Goal: Task Accomplishment & Management: Manage account settings

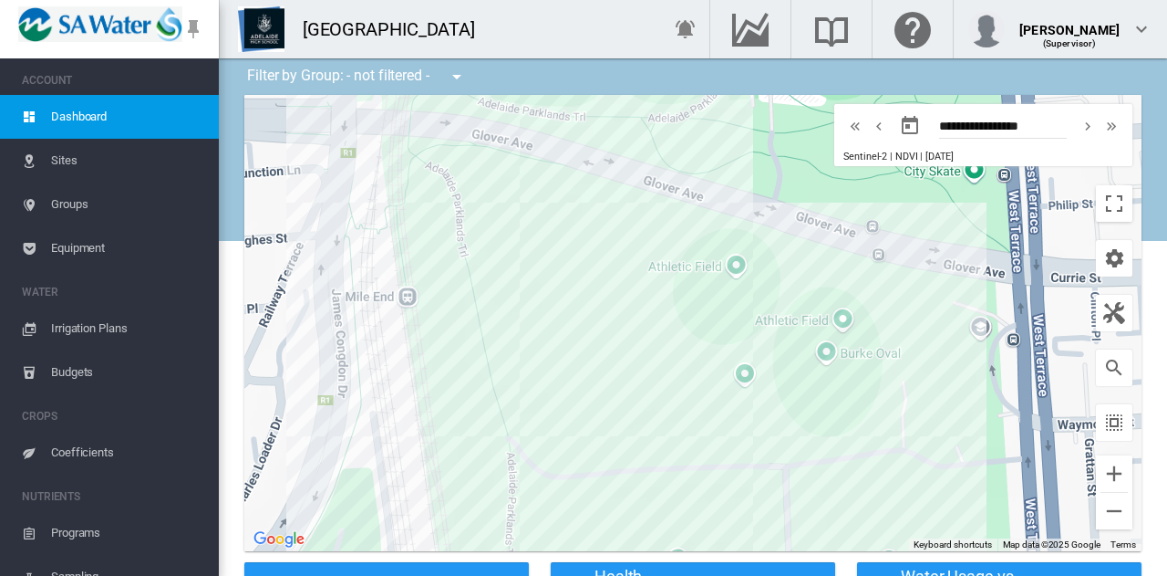
click at [90, 327] on span "Irrigation Plans" at bounding box center [127, 328] width 153 height 44
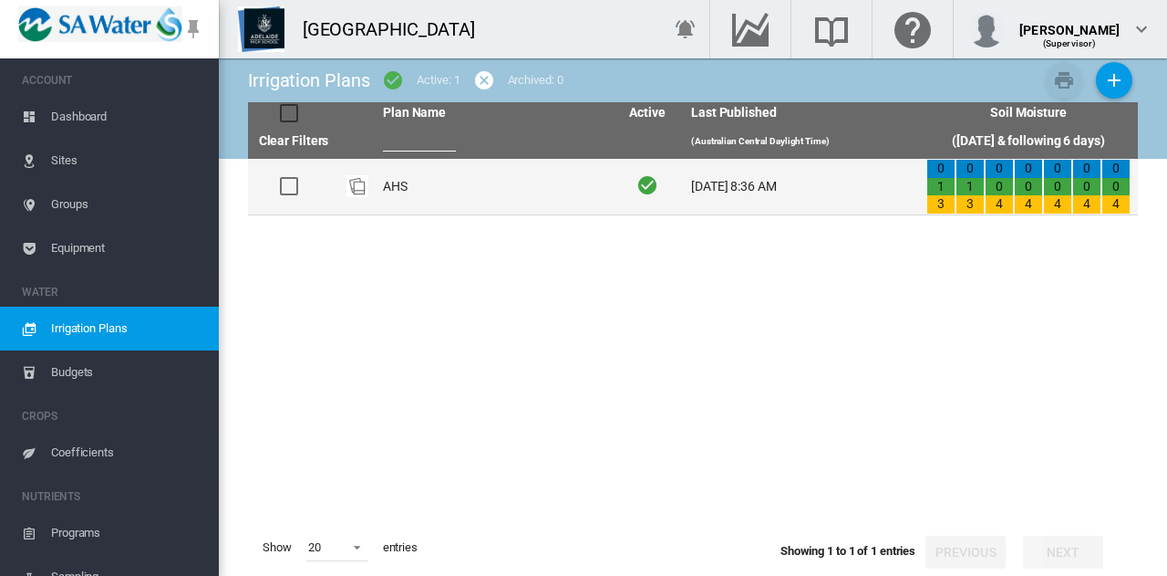
click at [398, 186] on td "AHS" at bounding box center [493, 187] width 235 height 56
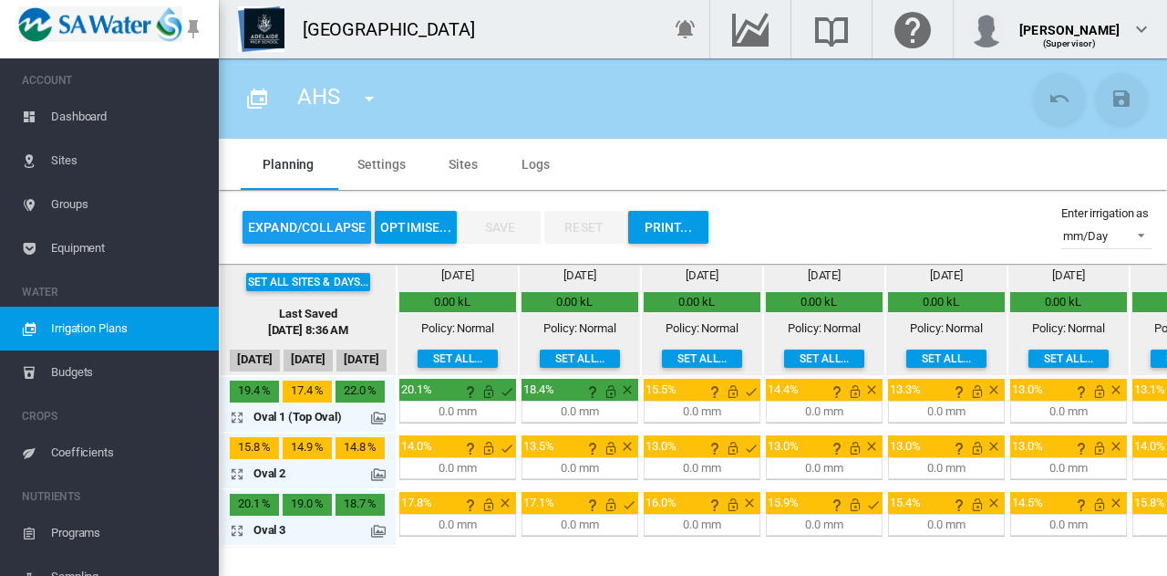
click at [331, 225] on button "Expand/Collapse" at bounding box center [307, 227] width 129 height 33
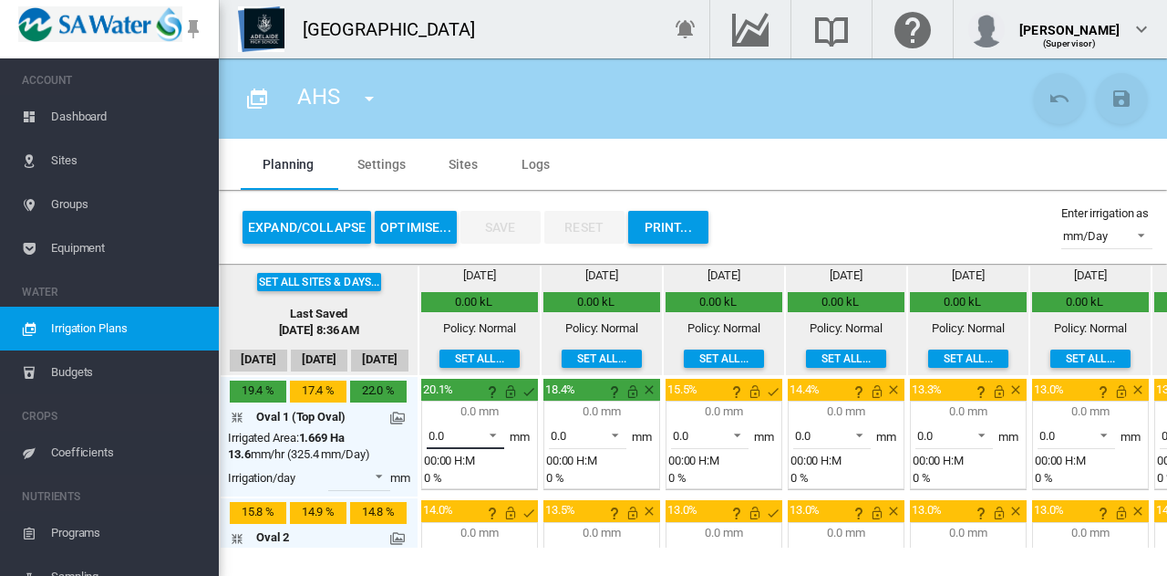
click at [493, 437] on span at bounding box center [488, 433] width 22 height 16
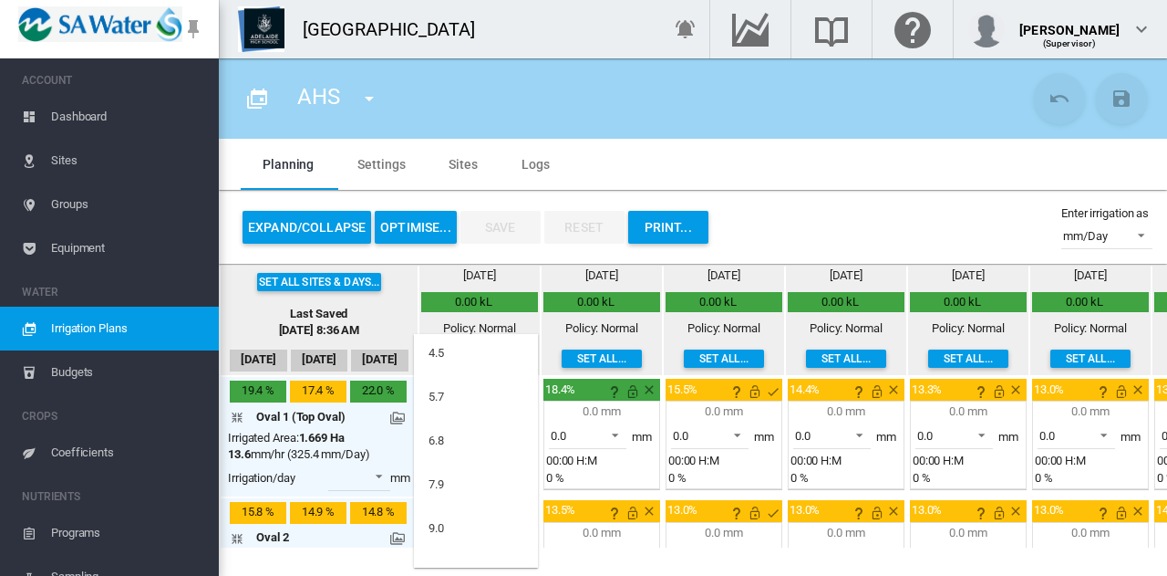
scroll to position [49, 0]
click at [483, 481] on md-option "7.9" at bounding box center [476, 482] width 124 height 44
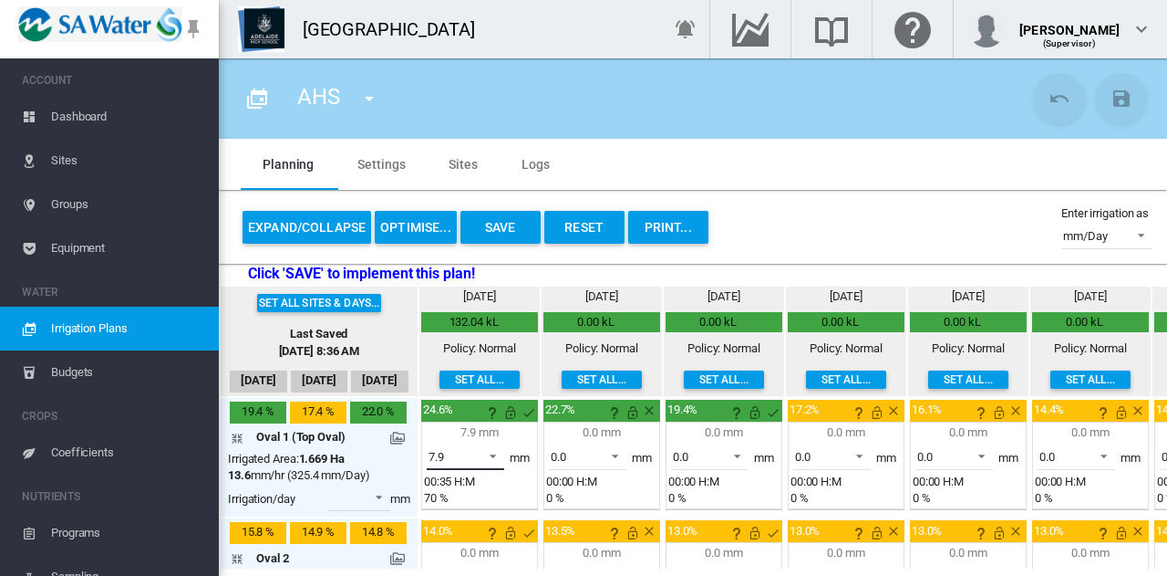
click at [494, 451] on span at bounding box center [488, 454] width 22 height 16
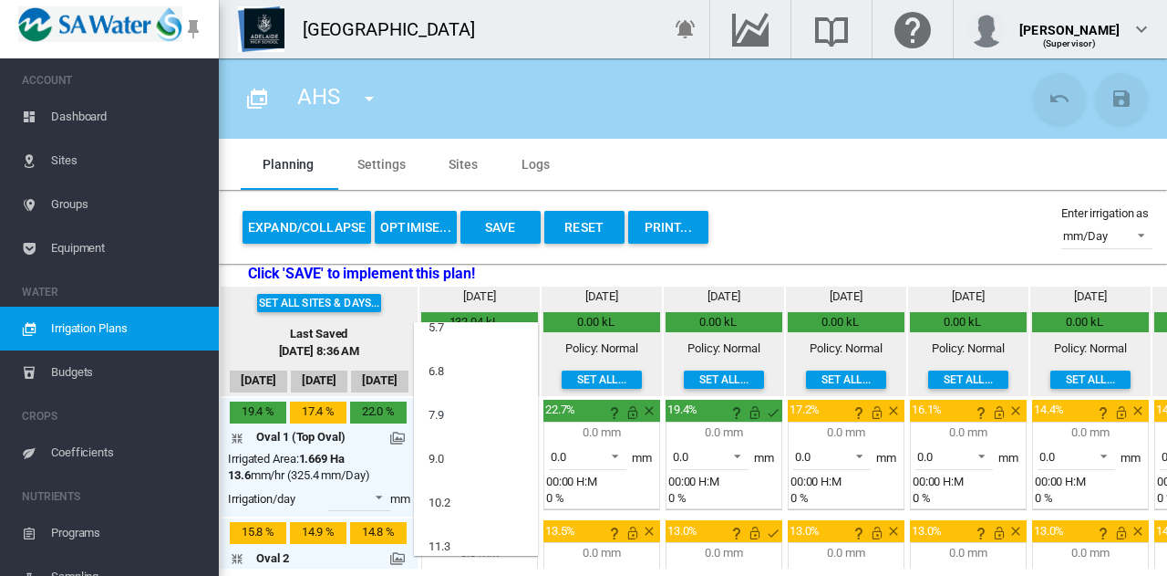
scroll to position [107, 0]
click at [461, 457] on md-option "9.0" at bounding box center [476, 456] width 124 height 44
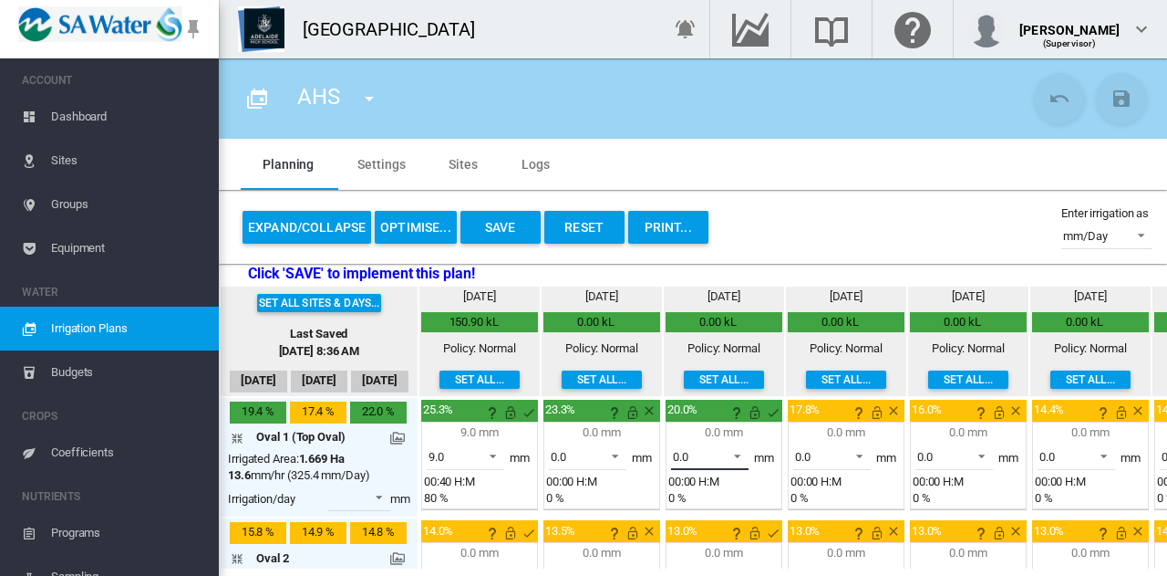
click at [737, 455] on span at bounding box center [732, 454] width 22 height 16
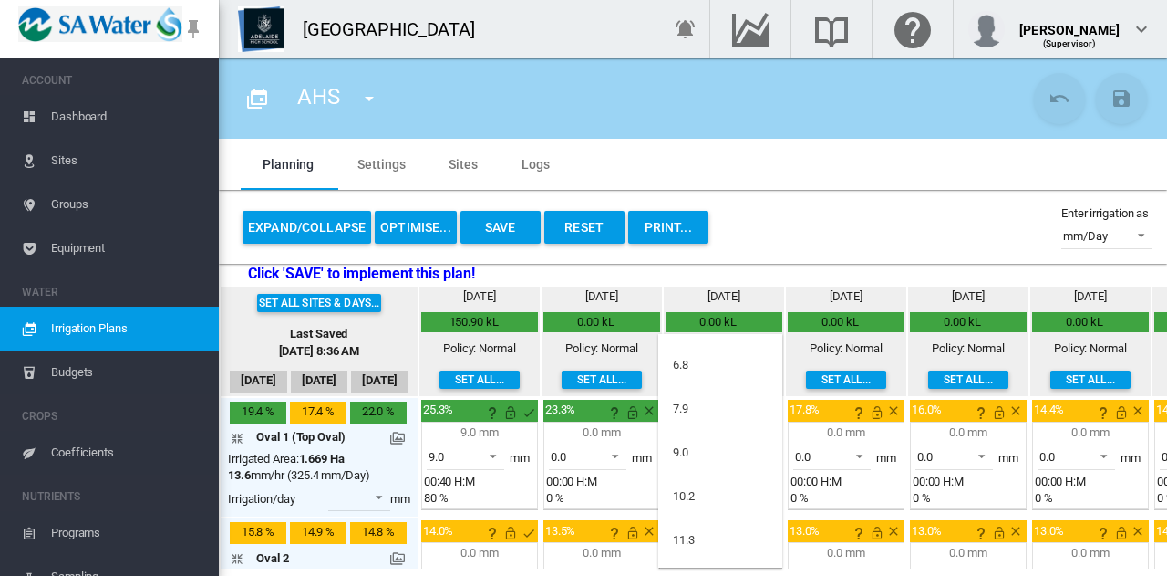
scroll to position [123, 0]
click at [737, 455] on md-option "9.0" at bounding box center [720, 452] width 124 height 44
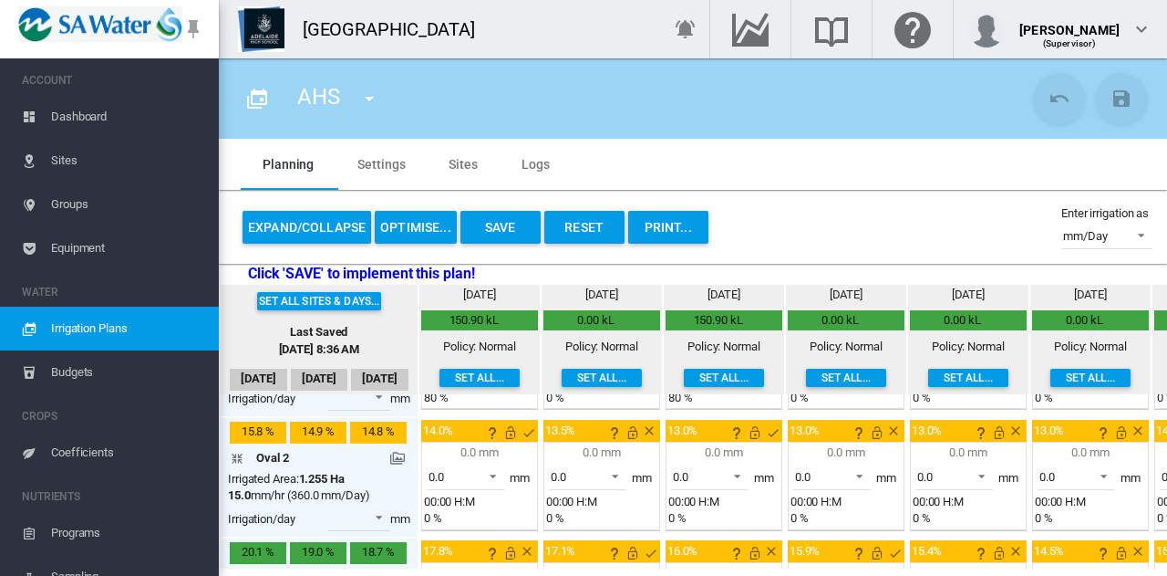
scroll to position [127, 0]
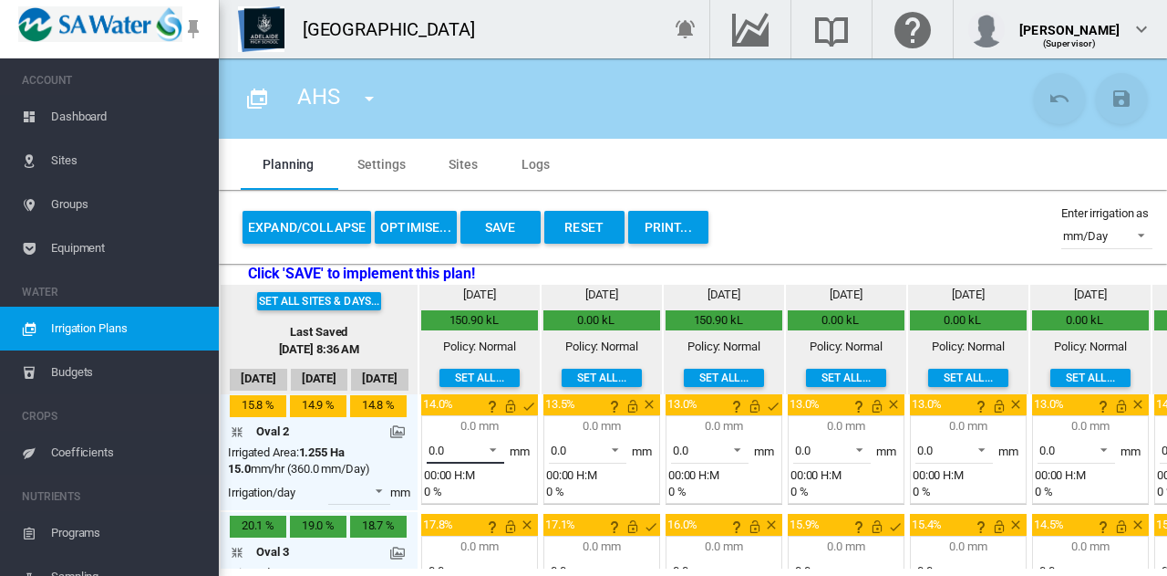
click at [496, 449] on span at bounding box center [488, 448] width 22 height 16
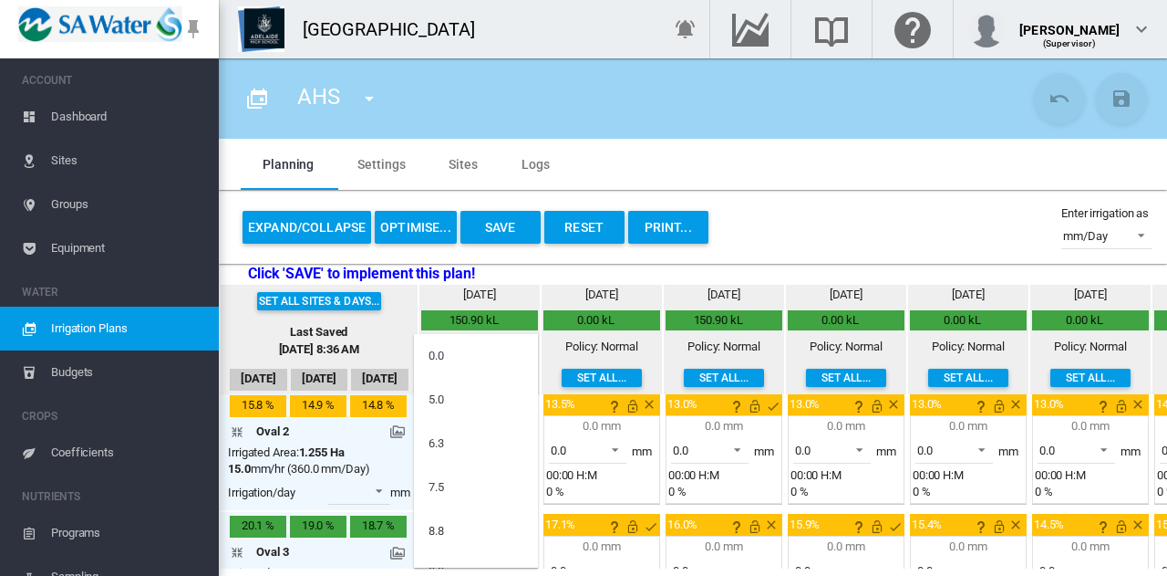
click at [773, 227] on md-backdrop at bounding box center [583, 288] width 1167 height 576
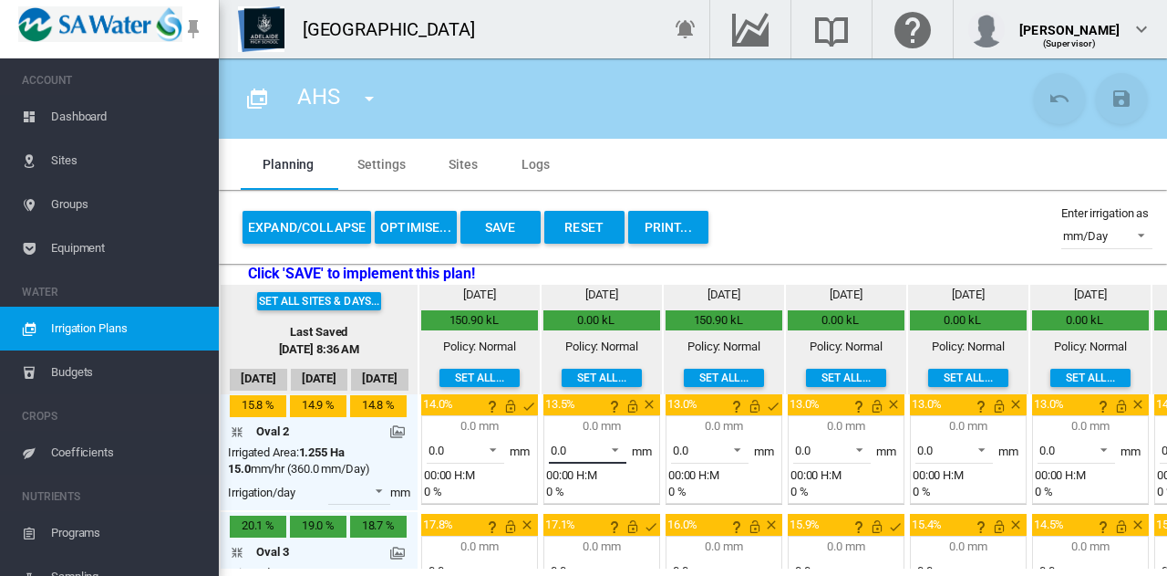
click at [617, 446] on span at bounding box center [610, 448] width 22 height 16
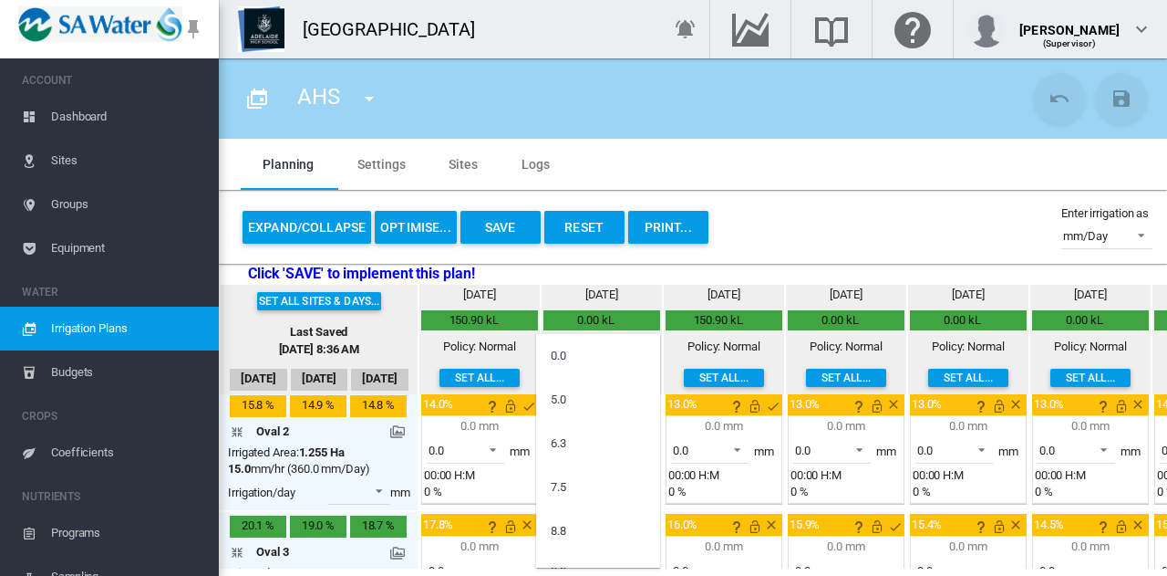
scroll to position [21, 0]
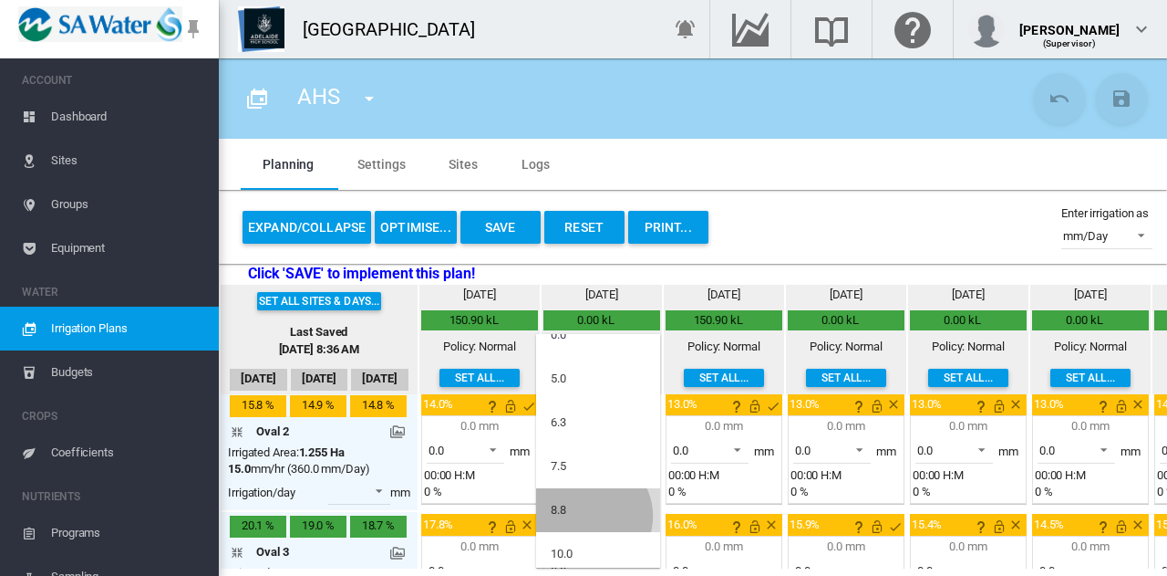
click at [589, 514] on md-option "8.8" at bounding box center [598, 510] width 124 height 44
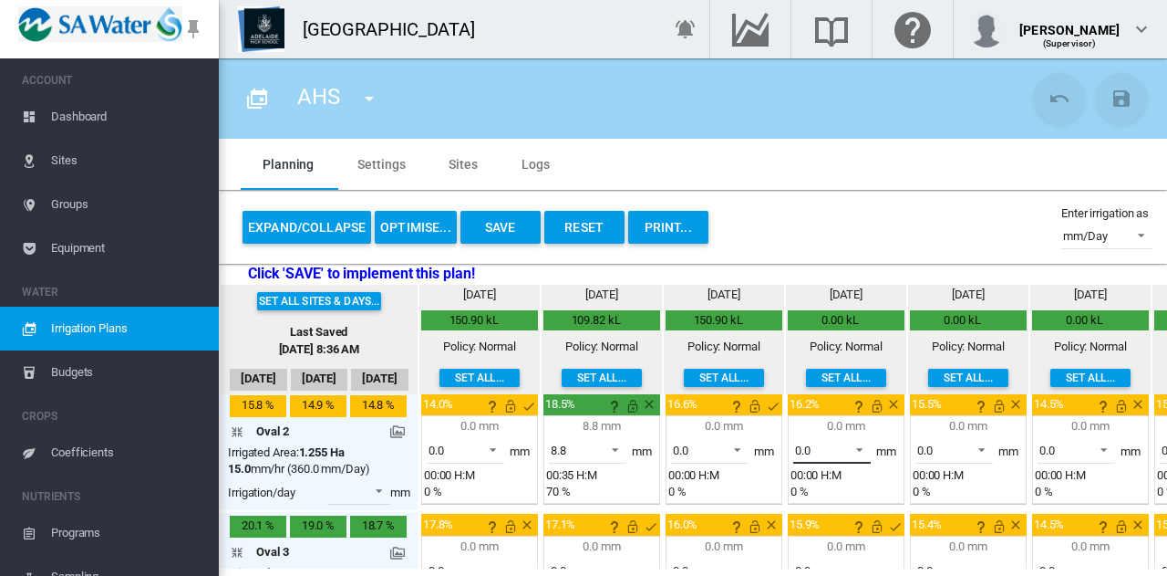
click at [862, 448] on span at bounding box center [855, 448] width 22 height 16
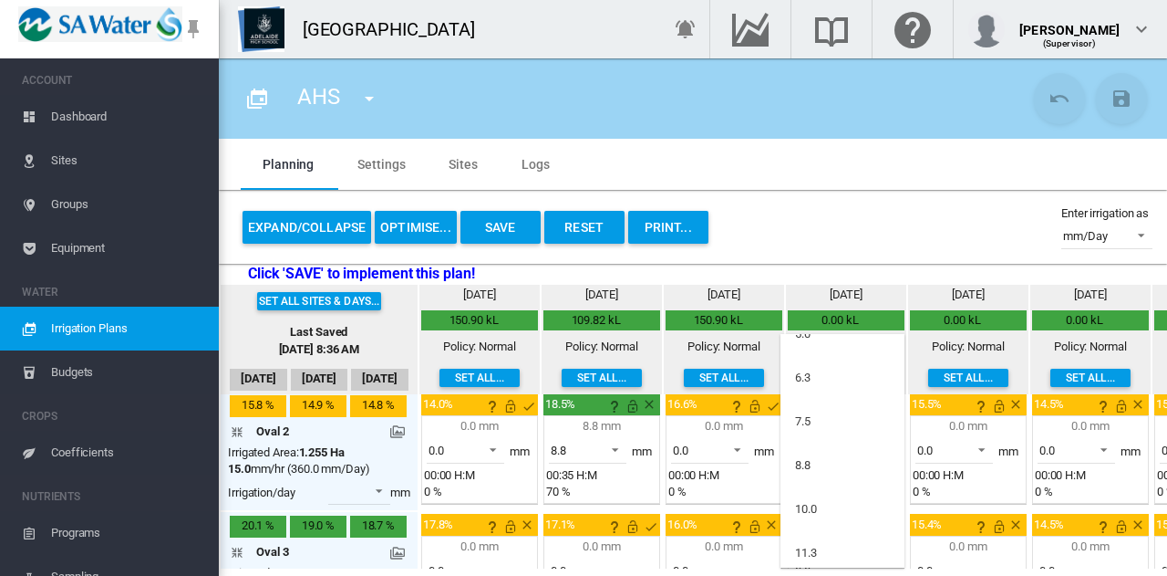
scroll to position [67, 0]
click at [844, 459] on md-option "8.8" at bounding box center [843, 464] width 124 height 44
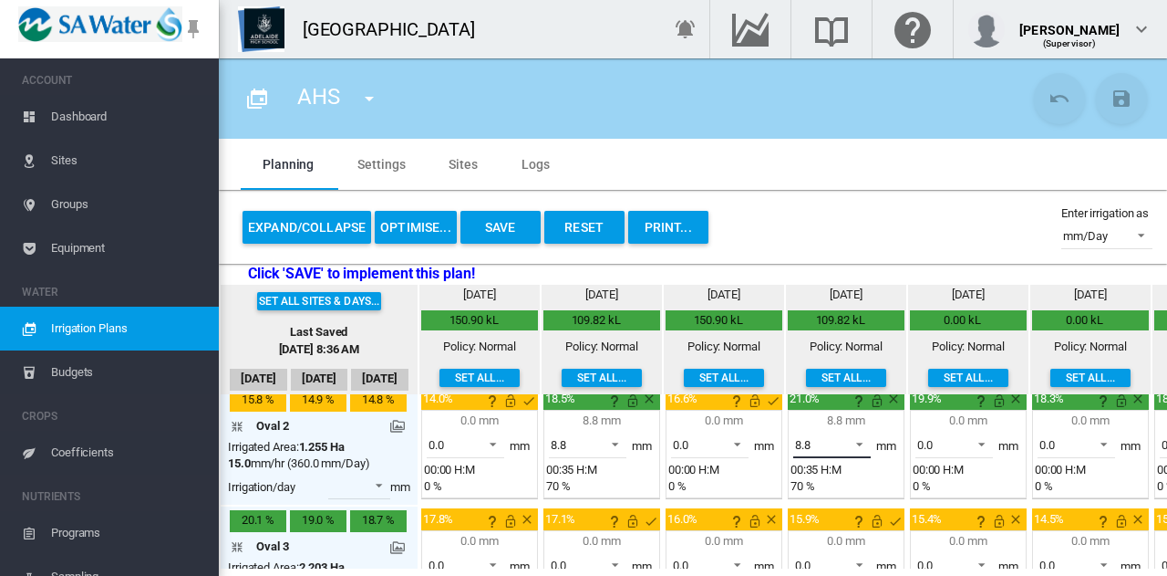
scroll to position [129, 0]
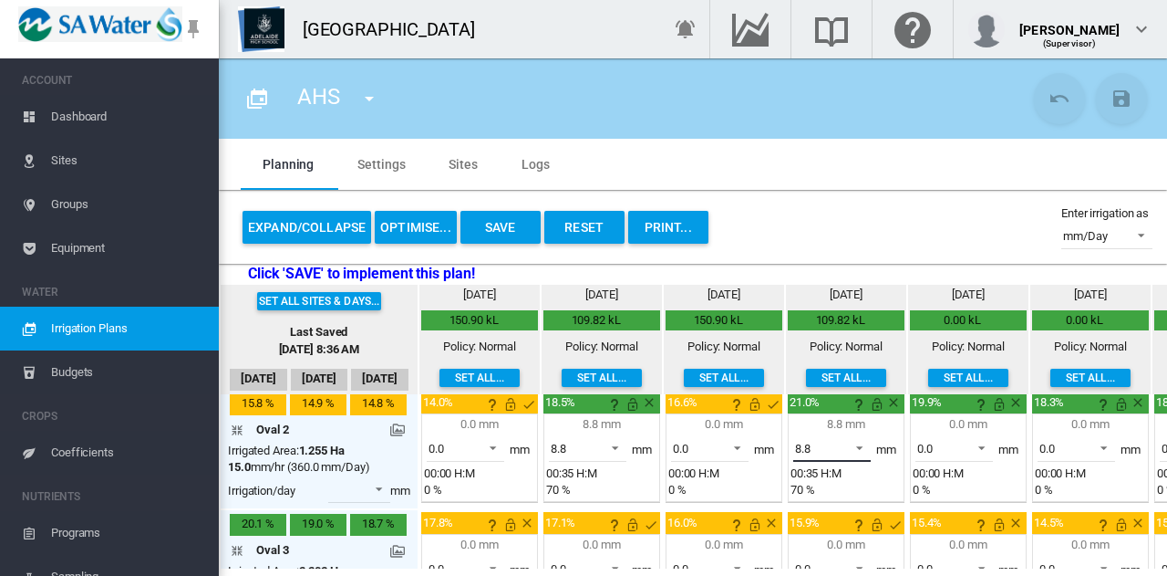
click at [862, 443] on span at bounding box center [855, 446] width 22 height 16
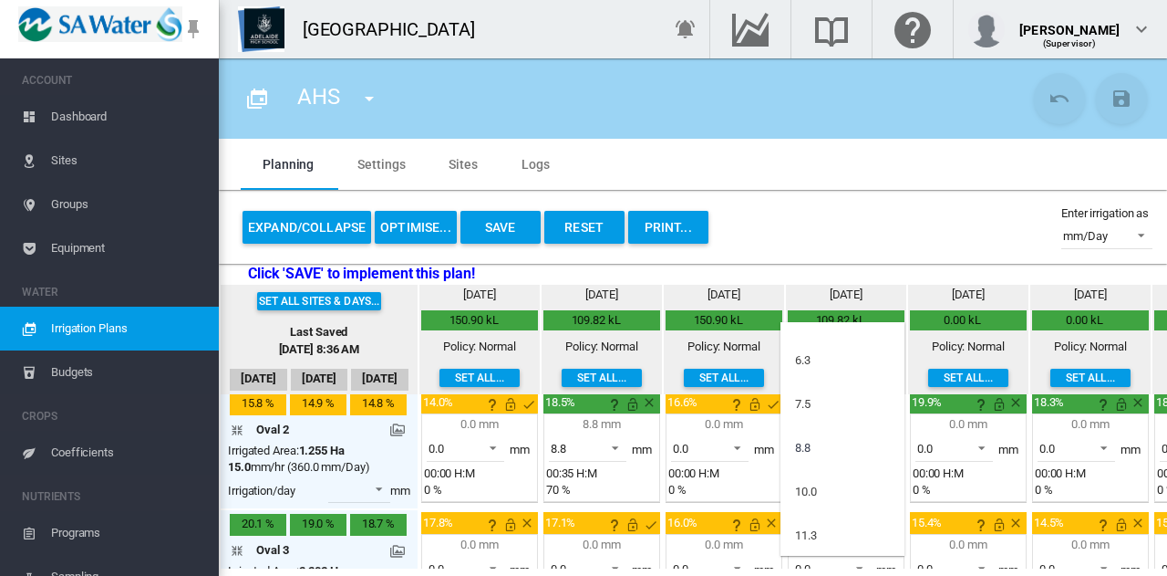
scroll to position [0, 0]
click at [819, 342] on md-option "0.0" at bounding box center [843, 344] width 124 height 44
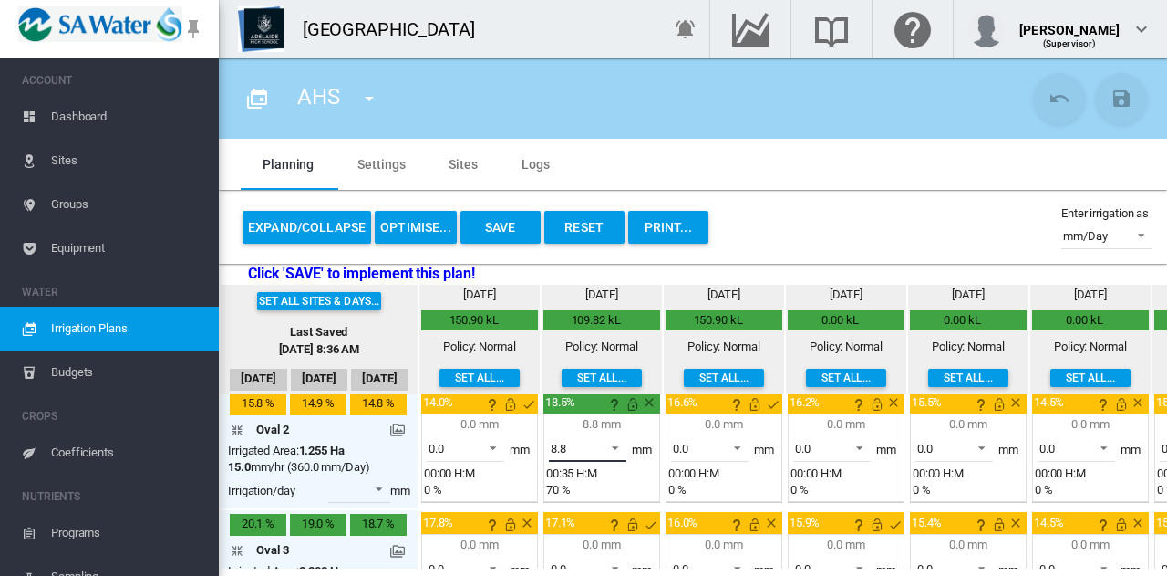
click at [617, 448] on span at bounding box center [610, 446] width 22 height 16
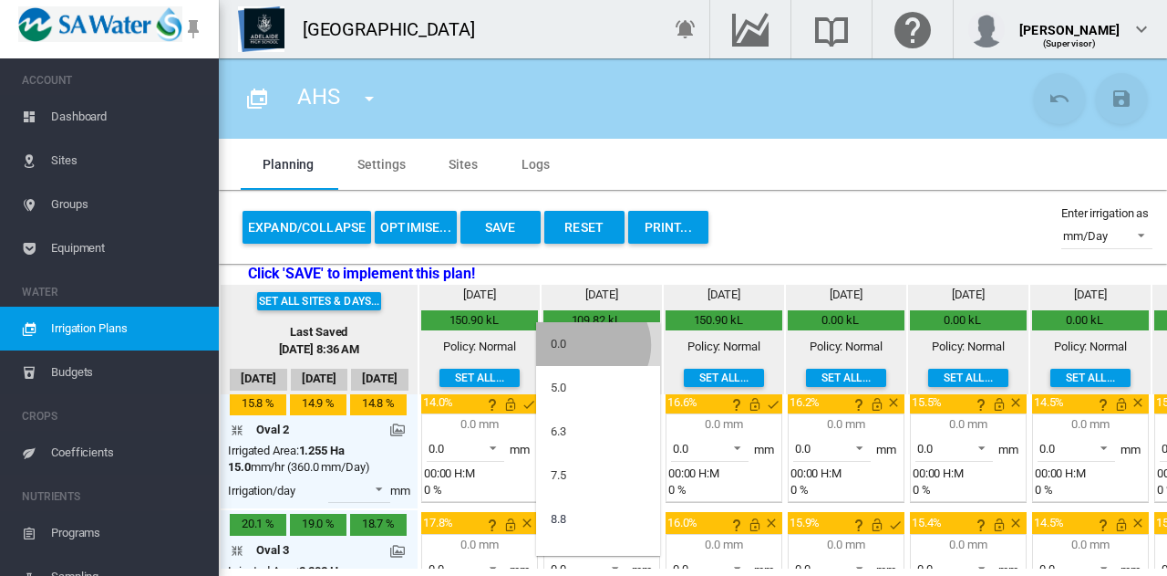
click at [589, 344] on md-option "0.0" at bounding box center [598, 344] width 124 height 44
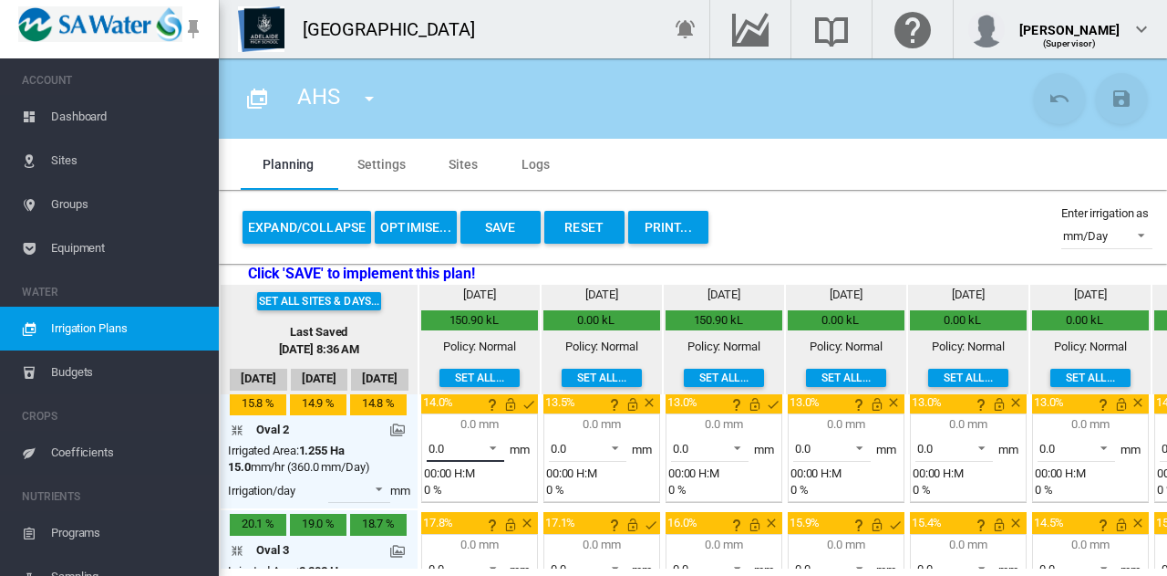
click at [493, 446] on span at bounding box center [488, 446] width 22 height 16
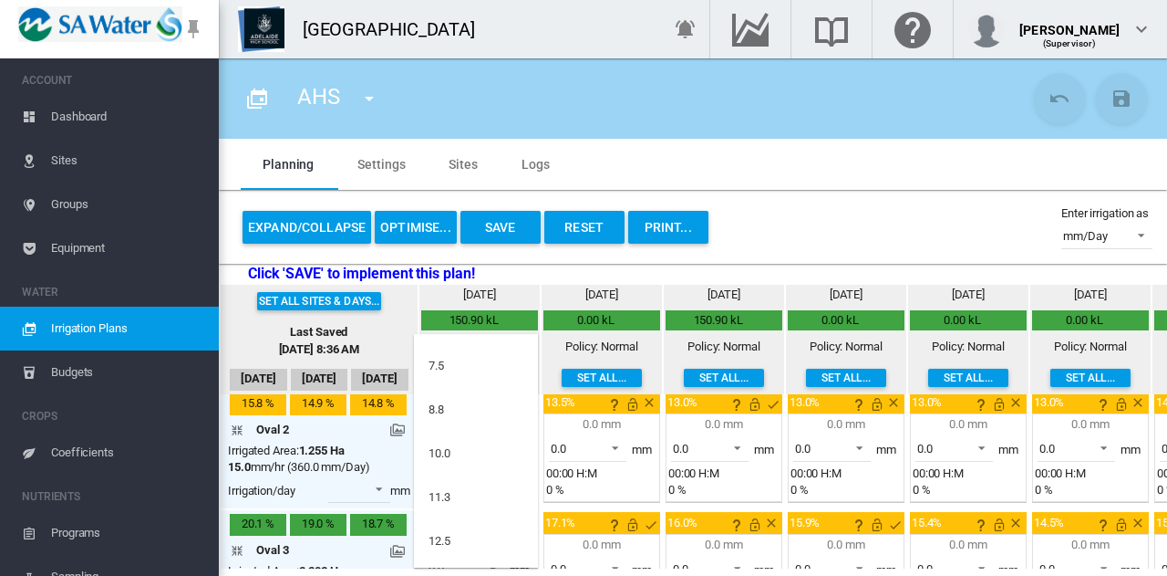
scroll to position [122, 0]
click at [493, 446] on md-option "10.0" at bounding box center [476, 452] width 124 height 44
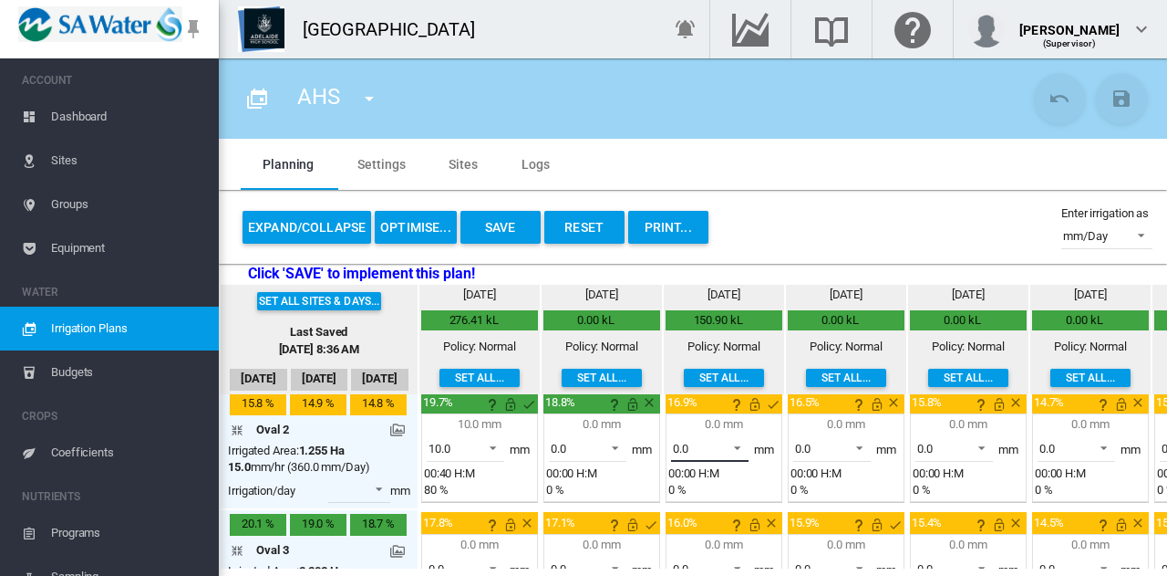
click at [741, 446] on span at bounding box center [732, 446] width 22 height 16
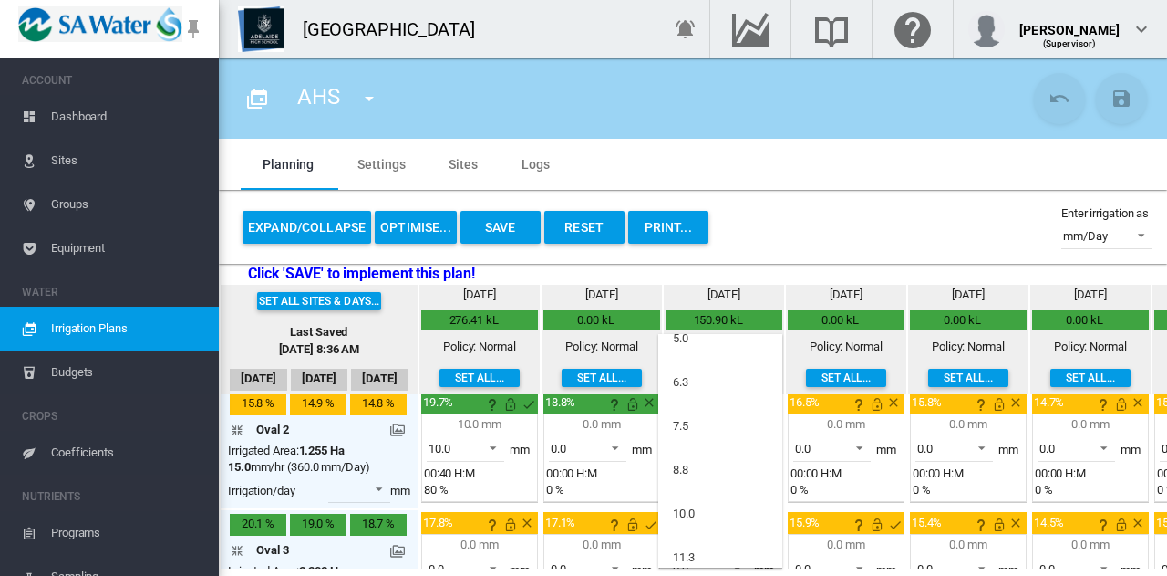
scroll to position [63, 0]
click at [741, 446] on md-option "8.8" at bounding box center [720, 468] width 124 height 44
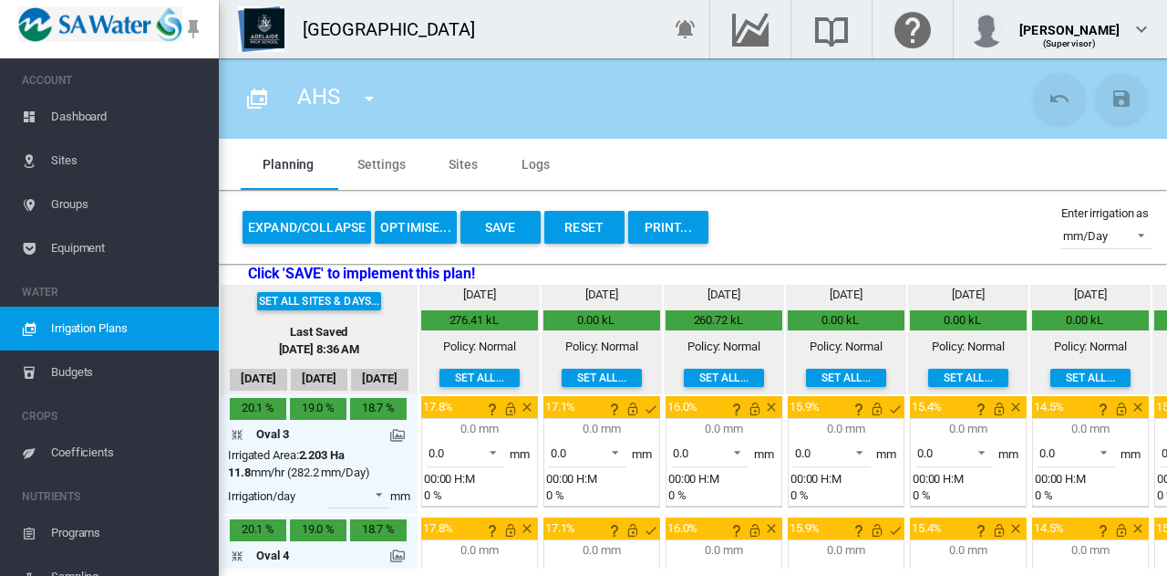
scroll to position [250, 0]
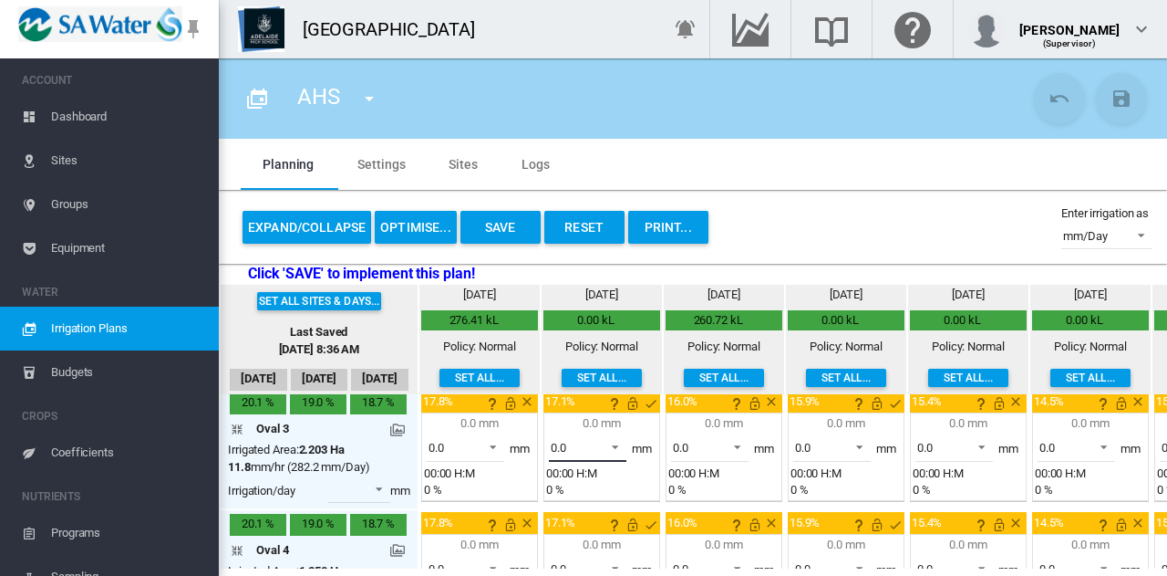
click at [621, 441] on span at bounding box center [610, 445] width 22 height 16
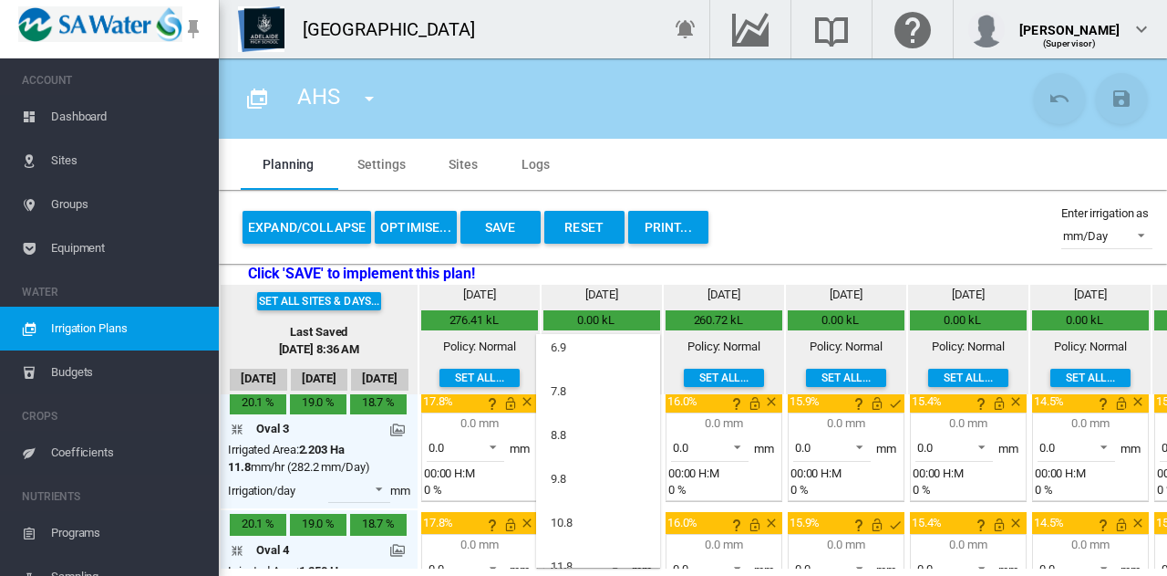
scroll to position [204, 0]
click at [598, 456] on md-option "9.8" at bounding box center [598, 458] width 124 height 44
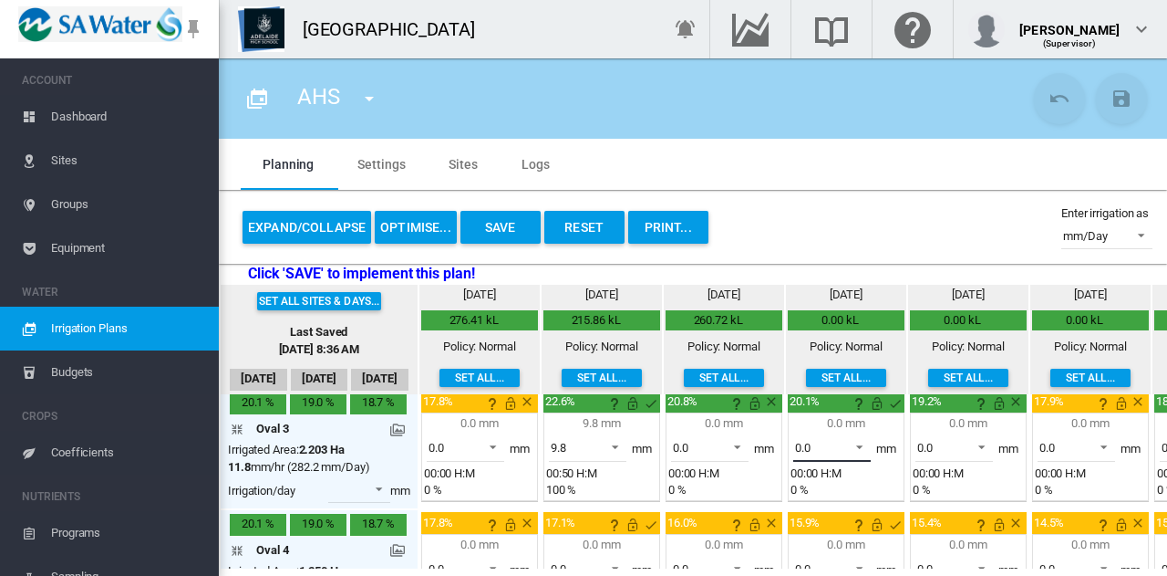
click at [861, 444] on span at bounding box center [855, 445] width 22 height 16
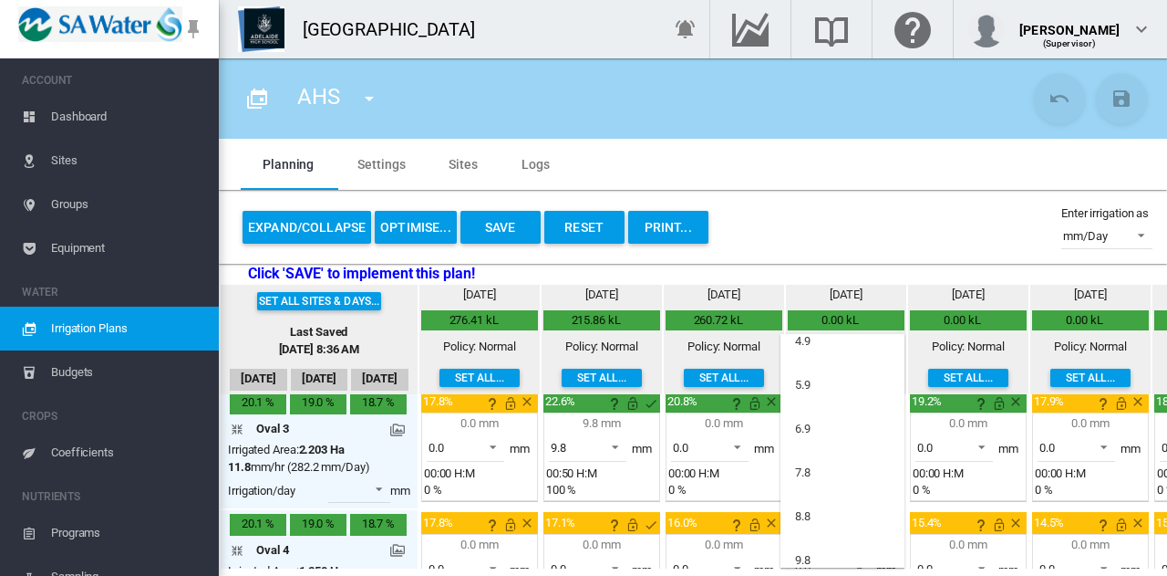
scroll to position [111, 0]
click at [861, 444] on md-option "7.8" at bounding box center [843, 463] width 124 height 44
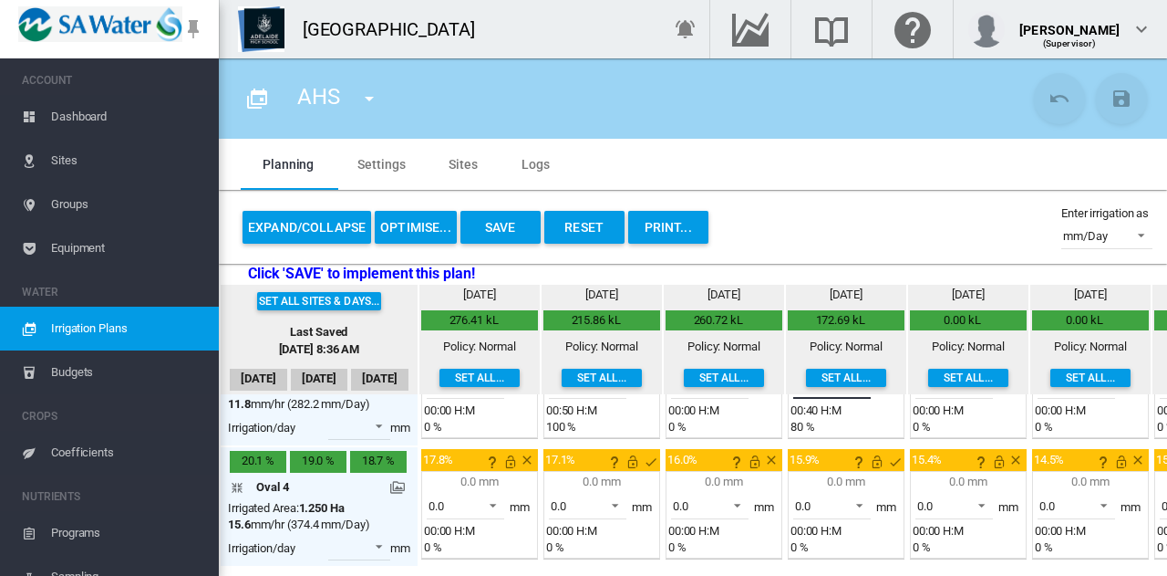
scroll to position [325, 0]
click at [614, 495] on span at bounding box center [610, 503] width 22 height 16
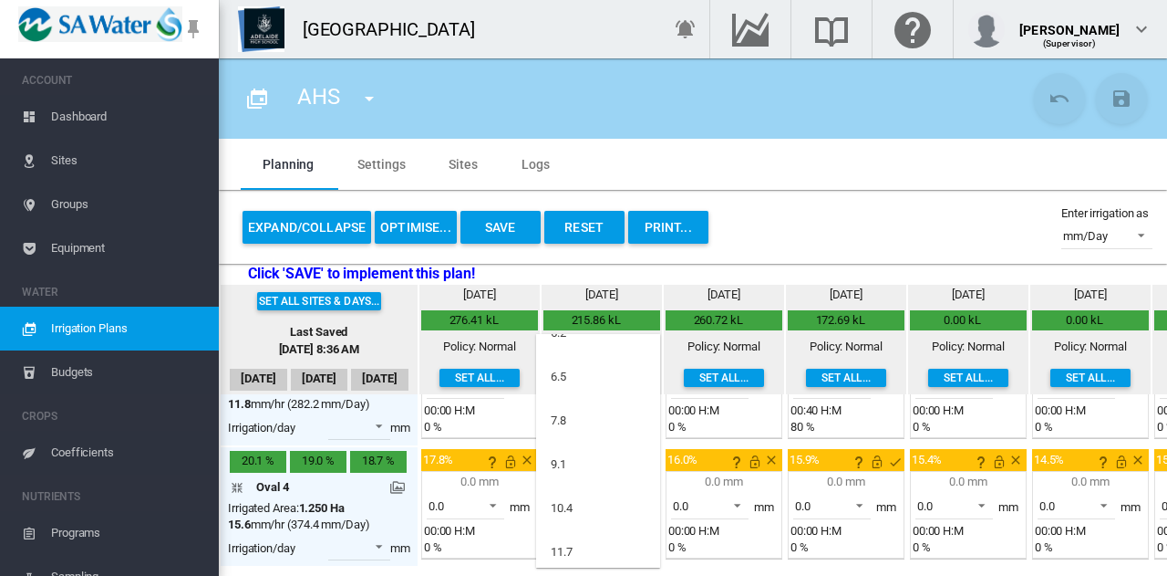
scroll to position [67, 0]
click at [600, 466] on md-option "9.1" at bounding box center [598, 463] width 124 height 44
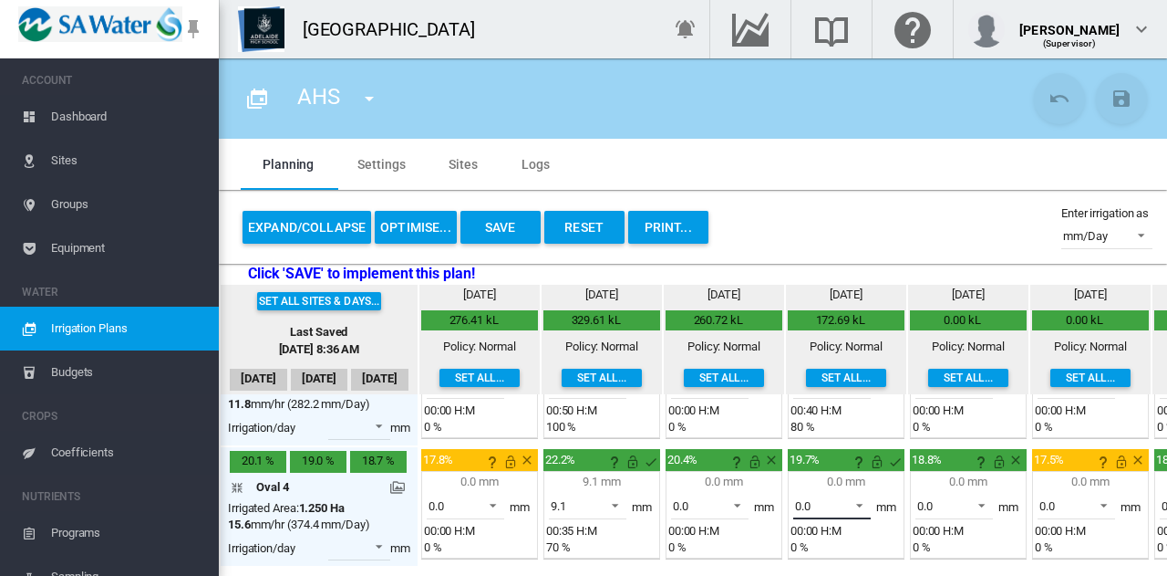
click at [859, 495] on span at bounding box center [855, 503] width 22 height 16
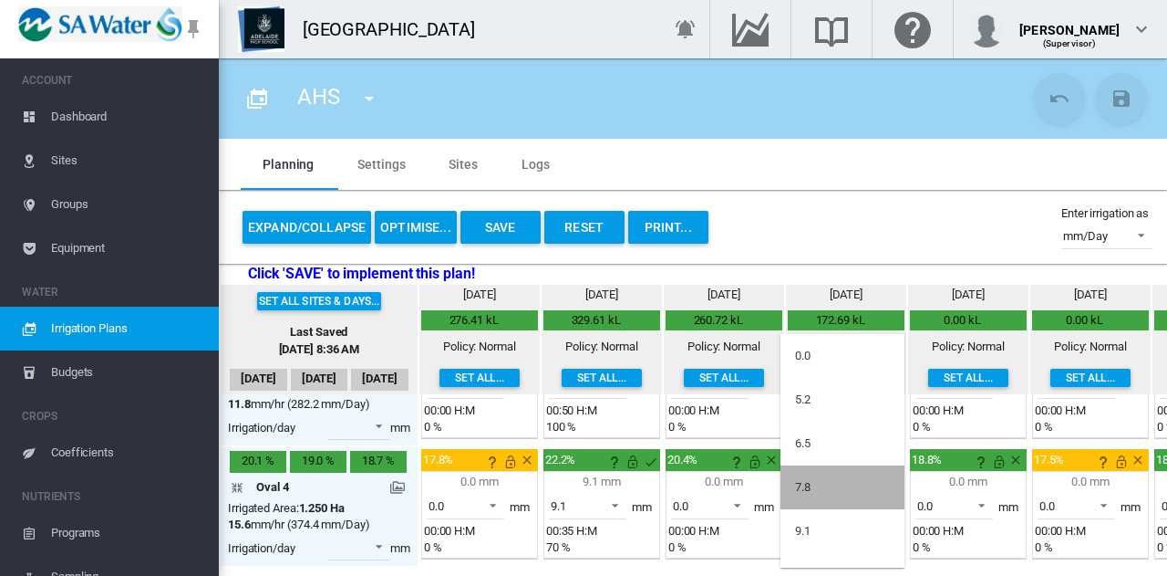
click at [859, 491] on md-option "7.8" at bounding box center [843, 487] width 124 height 44
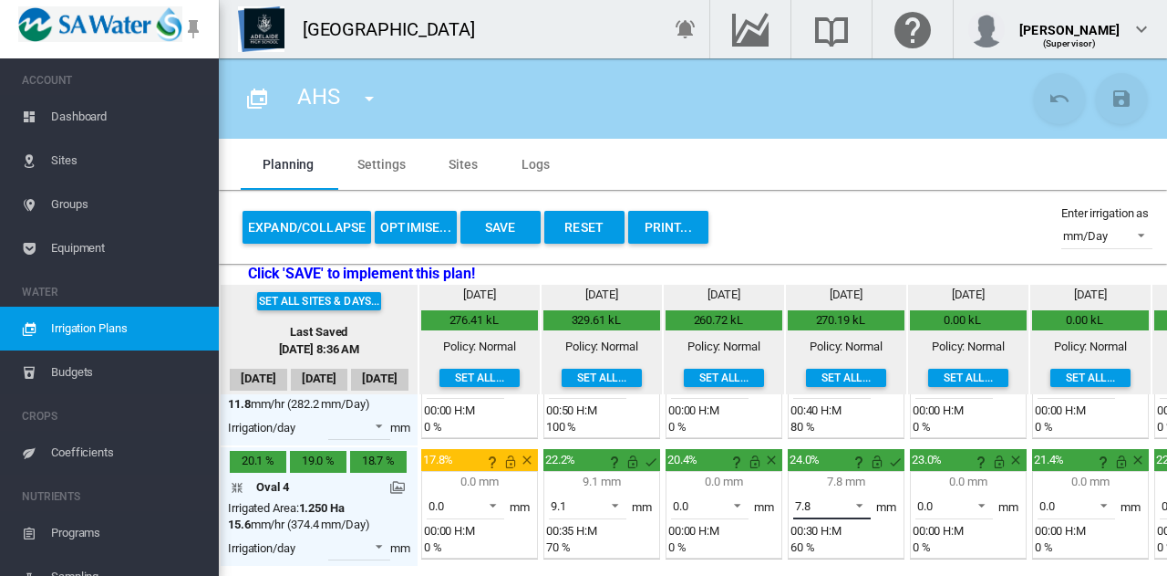
click at [859, 495] on span at bounding box center [855, 503] width 22 height 16
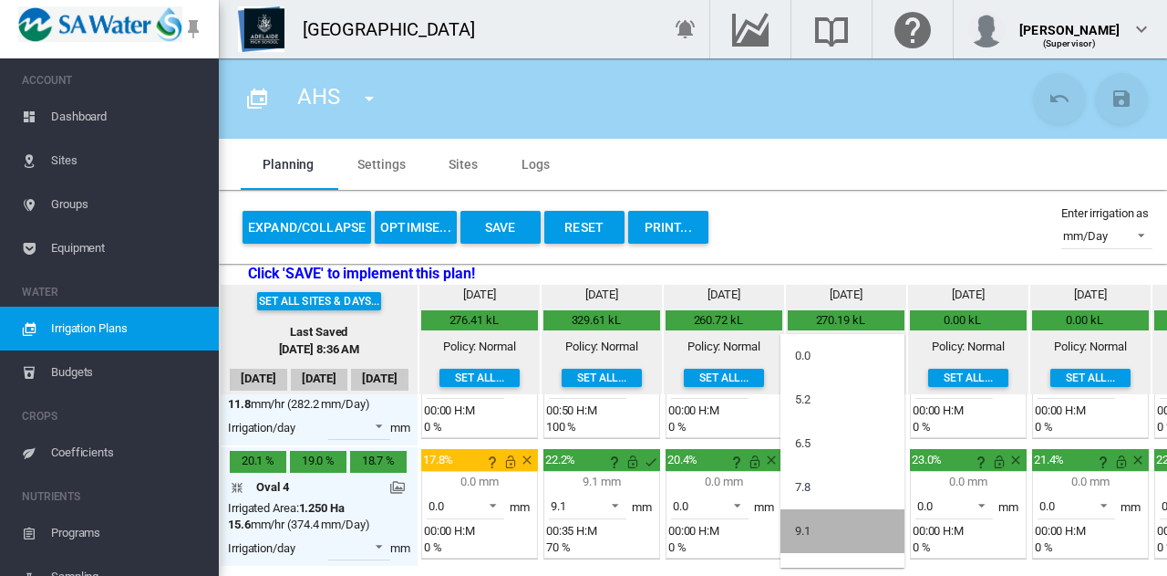
click at [843, 528] on md-option "9.1" at bounding box center [843, 531] width 124 height 44
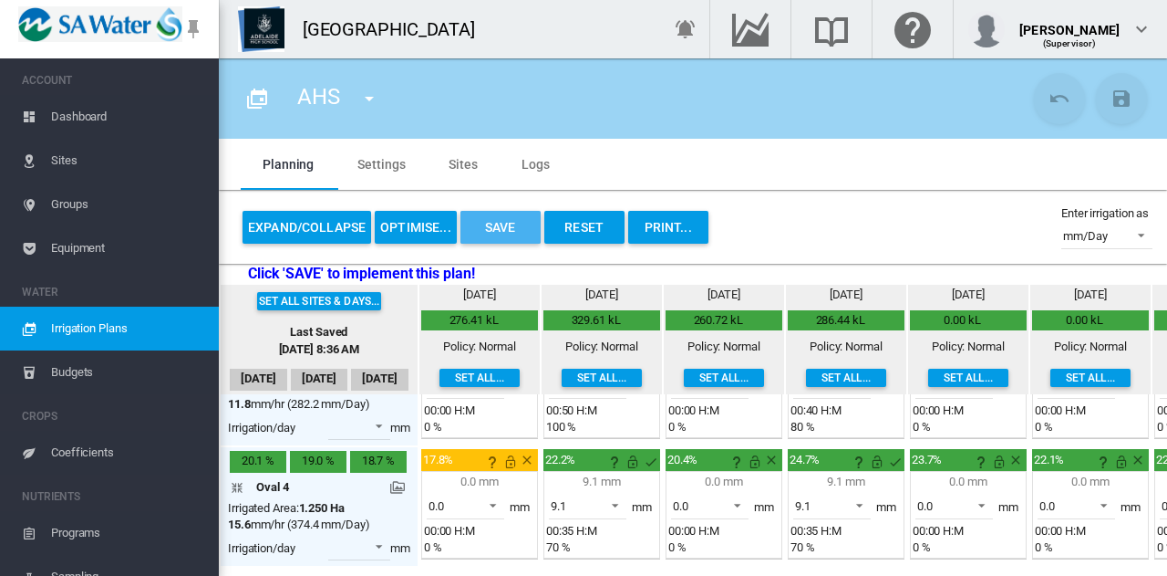
click at [503, 227] on button "Save" at bounding box center [501, 227] width 80 height 33
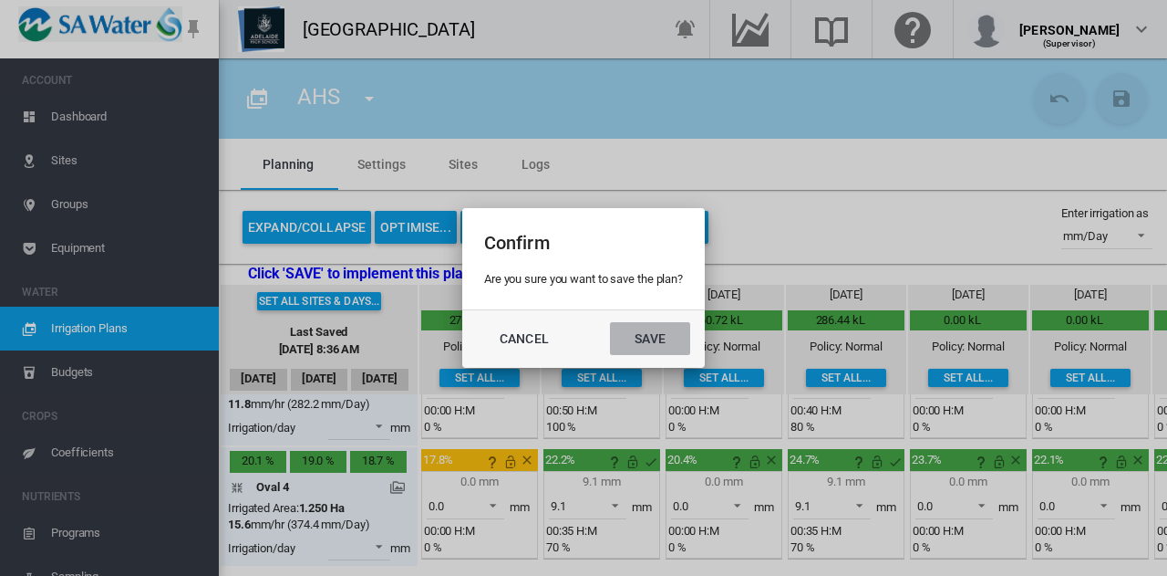
click at [658, 335] on button "Save" at bounding box center [650, 338] width 80 height 33
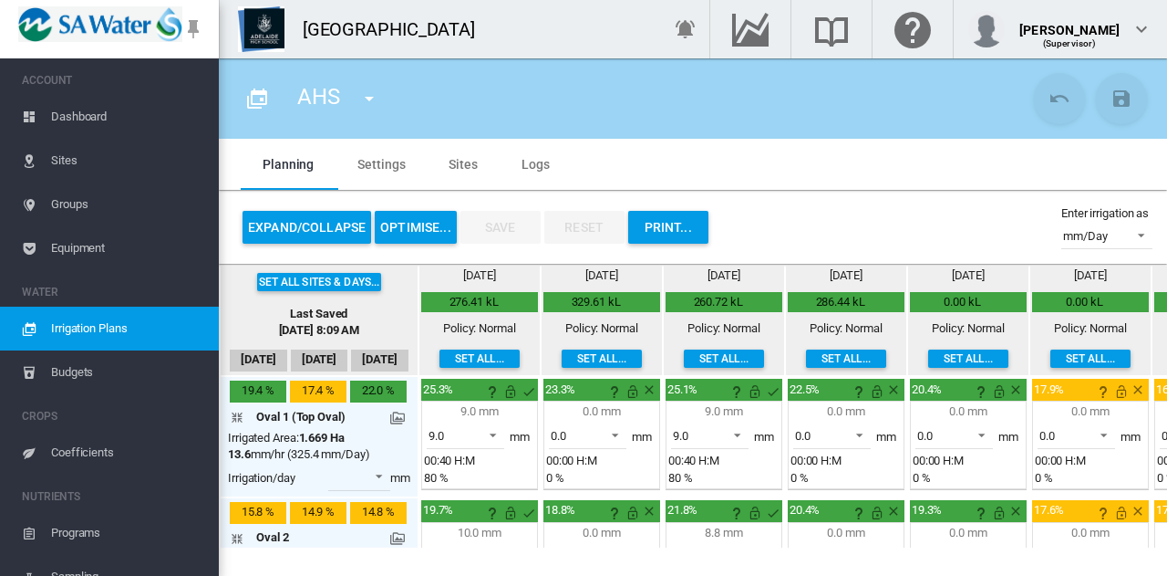
click at [69, 162] on span "Sites" at bounding box center [127, 161] width 153 height 44
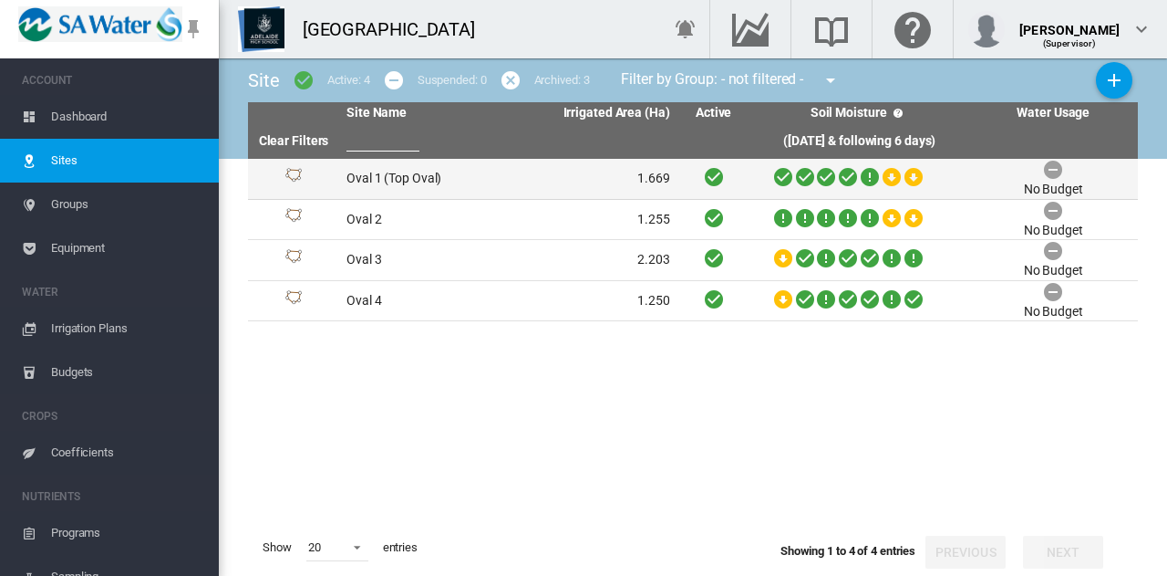
click at [454, 181] on td "Oval 1 (Top Oval)" at bounding box center [423, 179] width 169 height 40
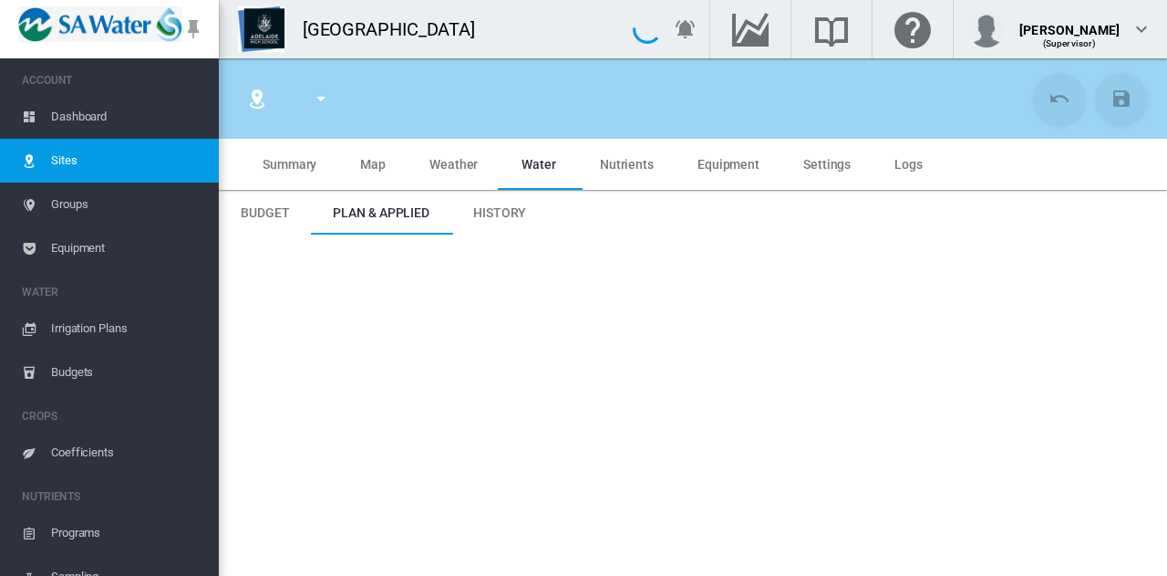
type input "*****"
type input "**********"
type input "*********"
type input "**"
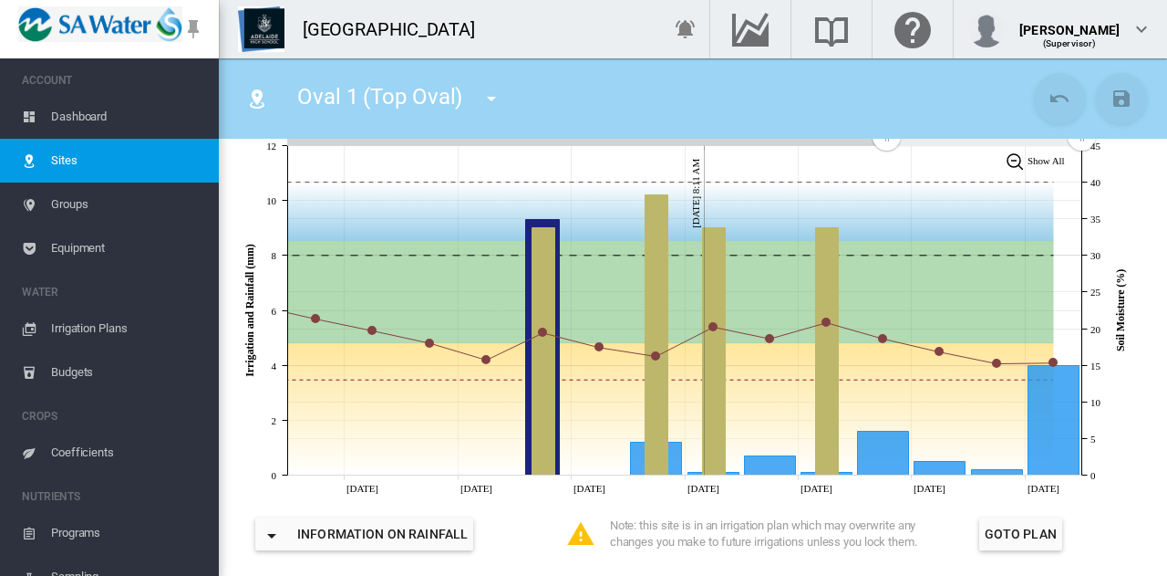
scroll to position [367, 0]
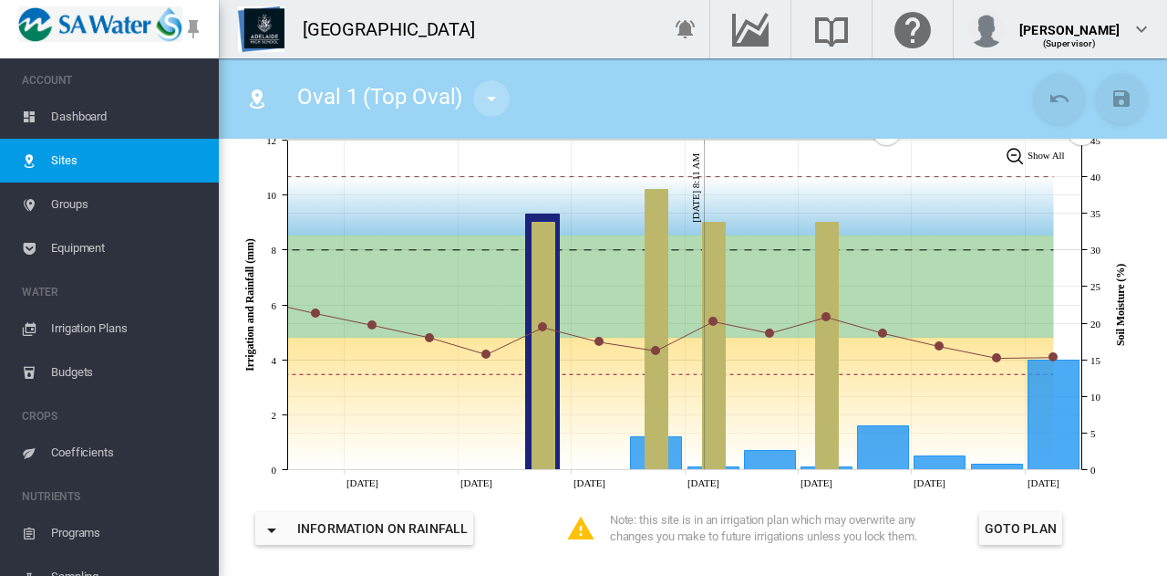
click at [493, 99] on md-icon "icon-menu-down" at bounding box center [492, 99] width 22 height 22
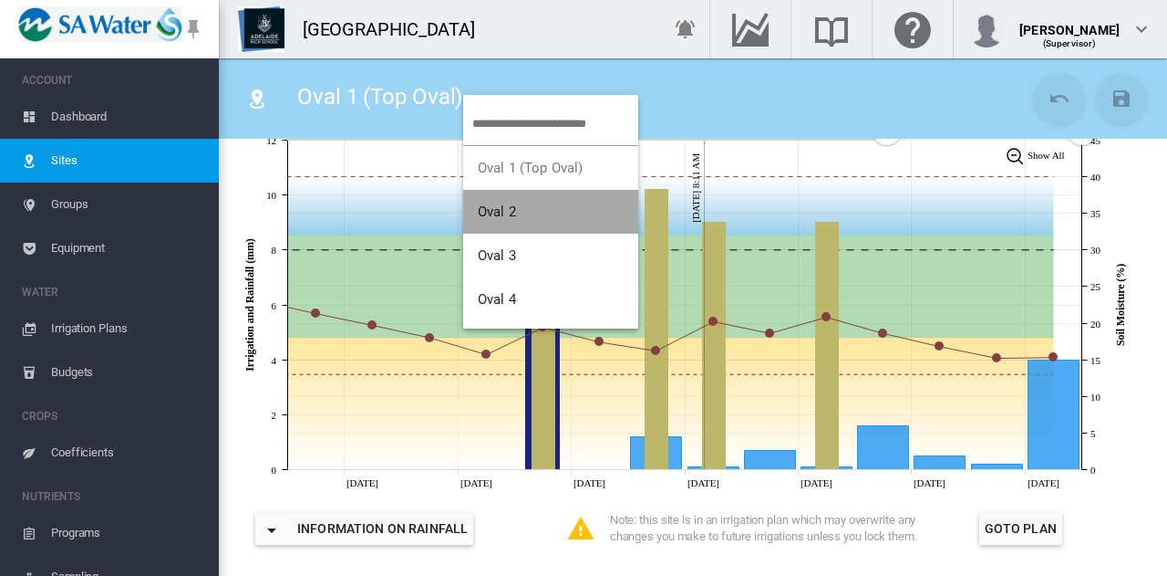
click at [560, 203] on button "Oval 2" at bounding box center [550, 212] width 175 height 44
